Goal: Check status

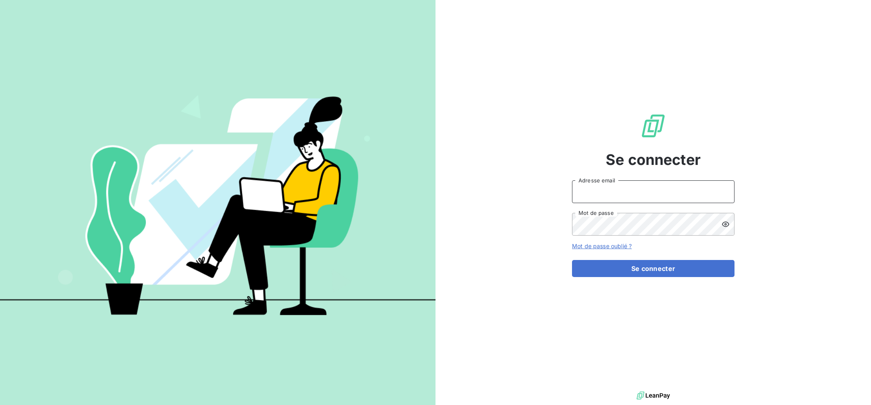
drag, startPoint x: 687, startPoint y: 194, endPoint x: 680, endPoint y: 190, distance: 8.2
click at [686, 193] on input "Adresse email" at bounding box center [653, 191] width 162 height 23
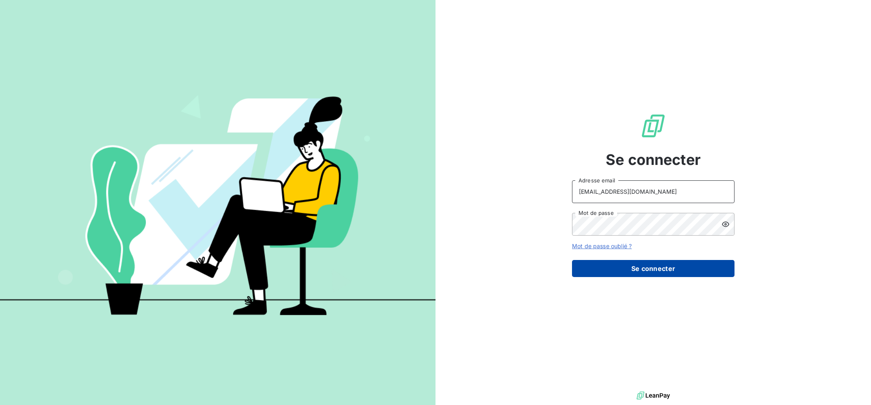
type input "[EMAIL_ADDRESS][DOMAIN_NAME]"
click at [664, 265] on button "Se connecter" at bounding box center [653, 268] width 162 height 17
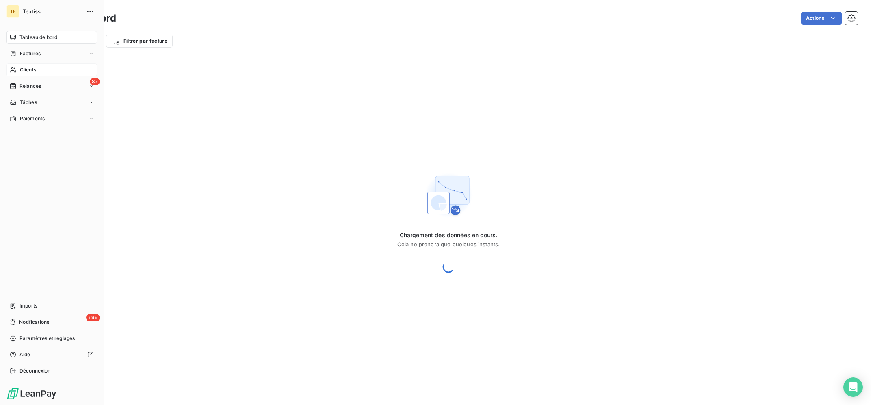
click at [22, 70] on span "Clients" at bounding box center [28, 69] width 16 height 7
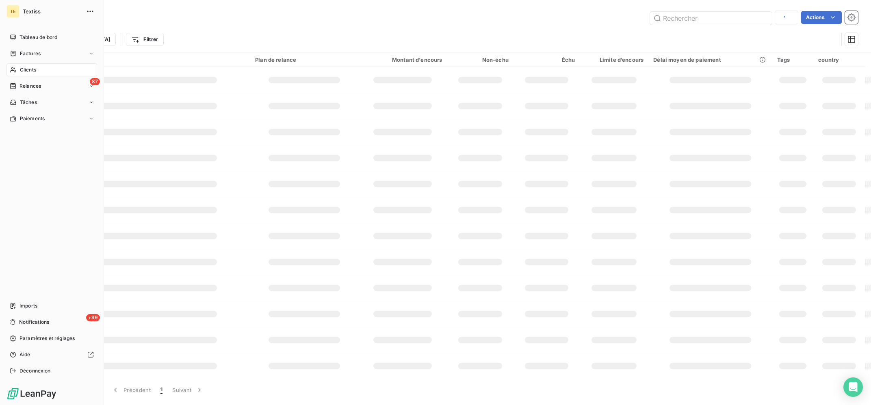
type input "INTERSTOCK"
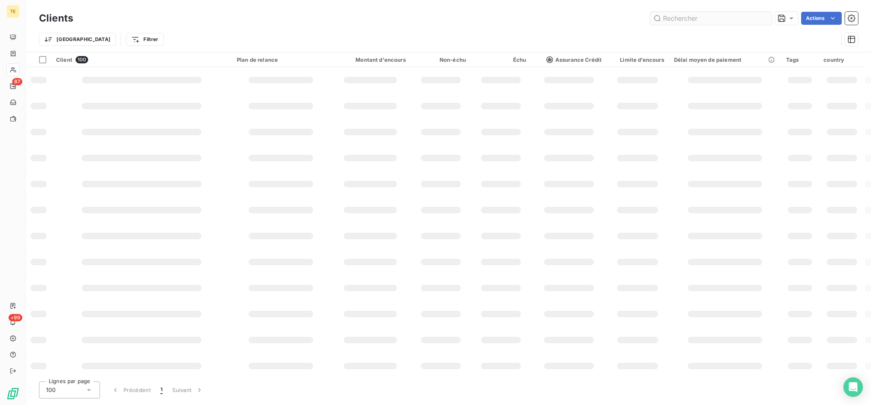
click at [679, 16] on input "text" at bounding box center [711, 18] width 122 height 13
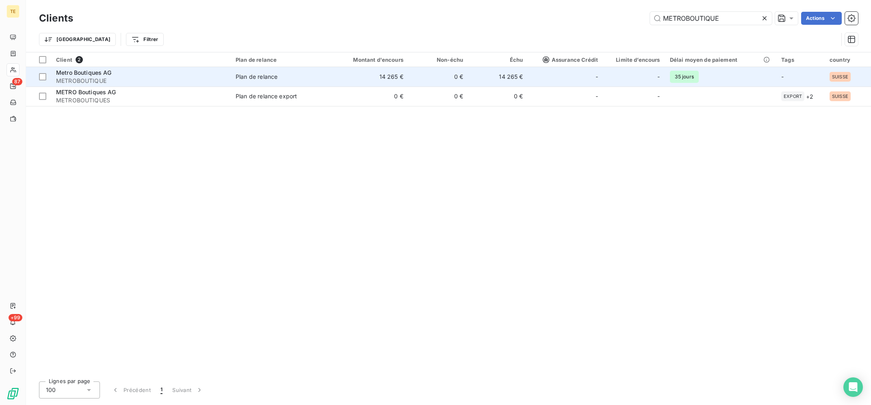
type input "METROBOUTIQUE"
click at [264, 80] on div "Plan de relance" at bounding box center [257, 77] width 42 height 8
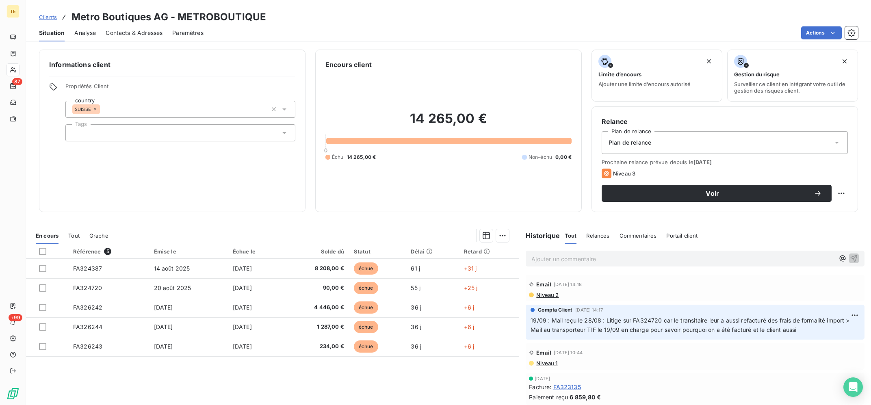
click at [365, 374] on div "Référence 5 Émise le Échue le Solde dû Statut Délai Retard FA324387 [DATE] [DAT…" at bounding box center [272, 322] width 493 height 156
click at [332, 374] on div "Référence 5 Émise le Échue le Solde dû Statut Délai Retard FA324387 [DATE] [DAT…" at bounding box center [272, 322] width 493 height 156
click at [304, 366] on div "Référence 5 Émise le Échue le Solde dû Statut Délai Retard FA324387 [DATE] [DAT…" at bounding box center [272, 322] width 493 height 156
